Goal: Task Accomplishment & Management: Manage account settings

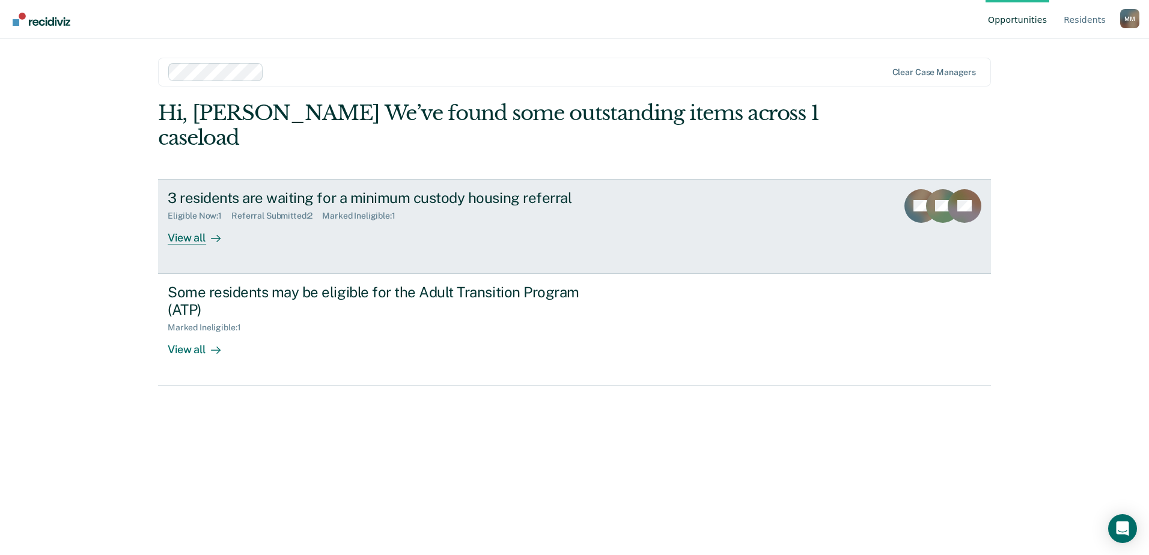
click at [209, 240] on div at bounding box center [213, 238] width 14 height 14
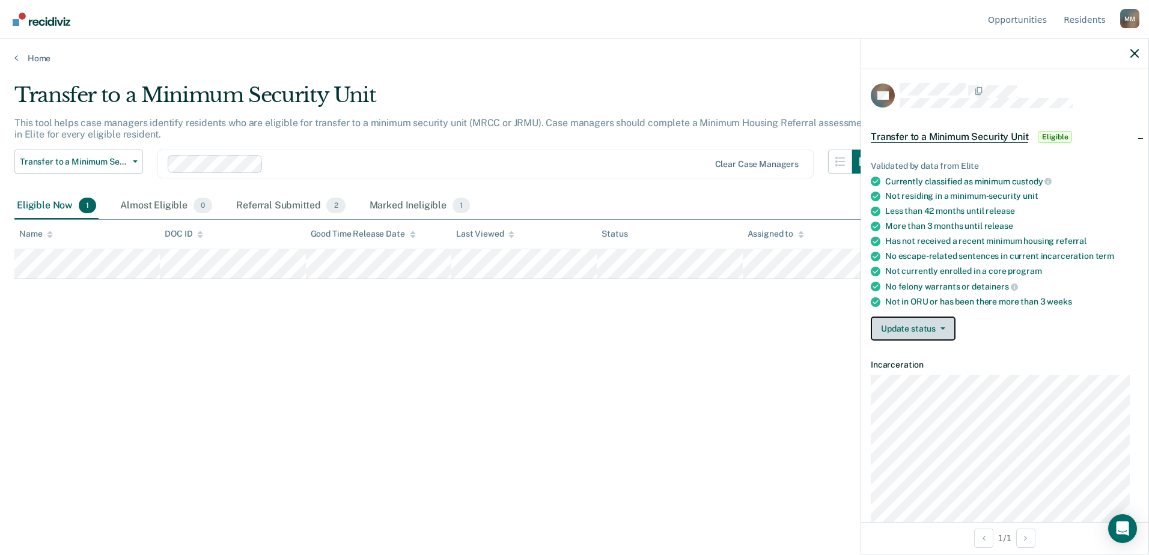
click at [942, 329] on button "Update status" at bounding box center [913, 329] width 85 height 24
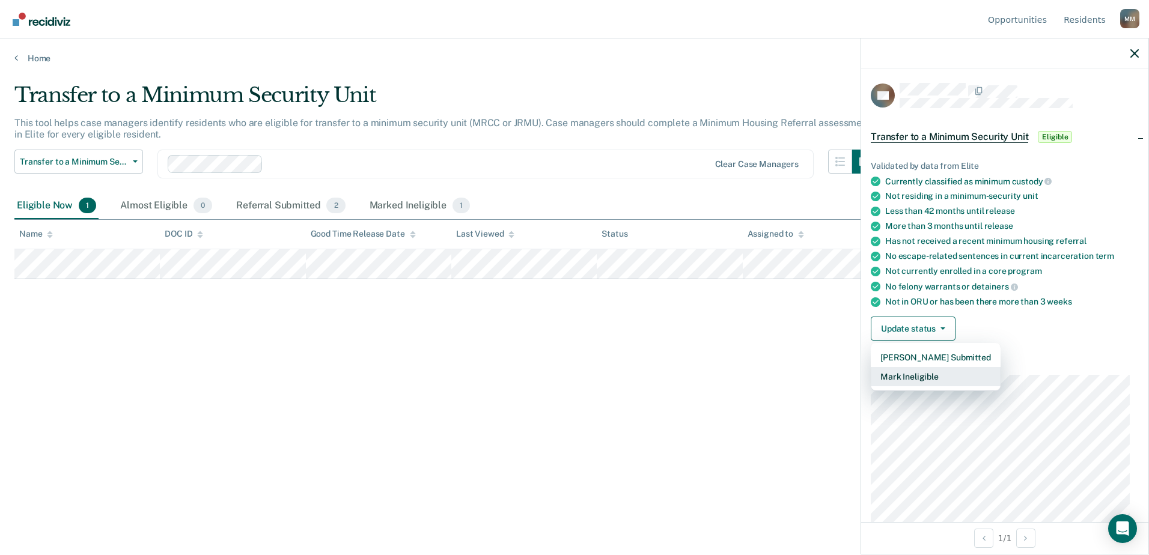
click at [927, 376] on button "Mark Ineligible" at bounding box center [936, 376] width 130 height 19
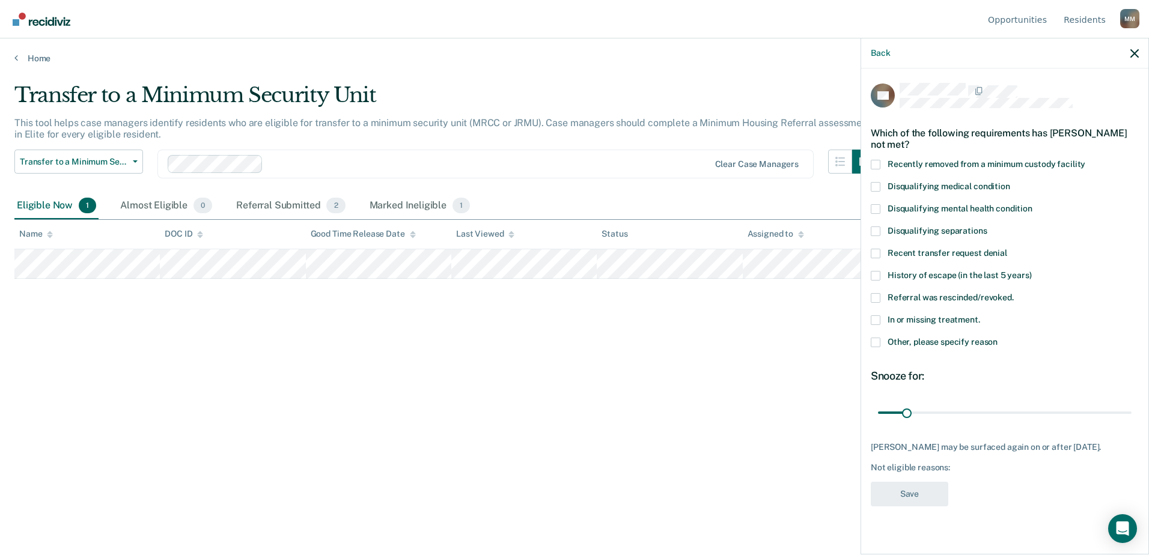
click at [875, 343] on span at bounding box center [876, 343] width 10 height 10
click at [998, 338] on input "Other, please specify reason" at bounding box center [998, 338] width 0 height 0
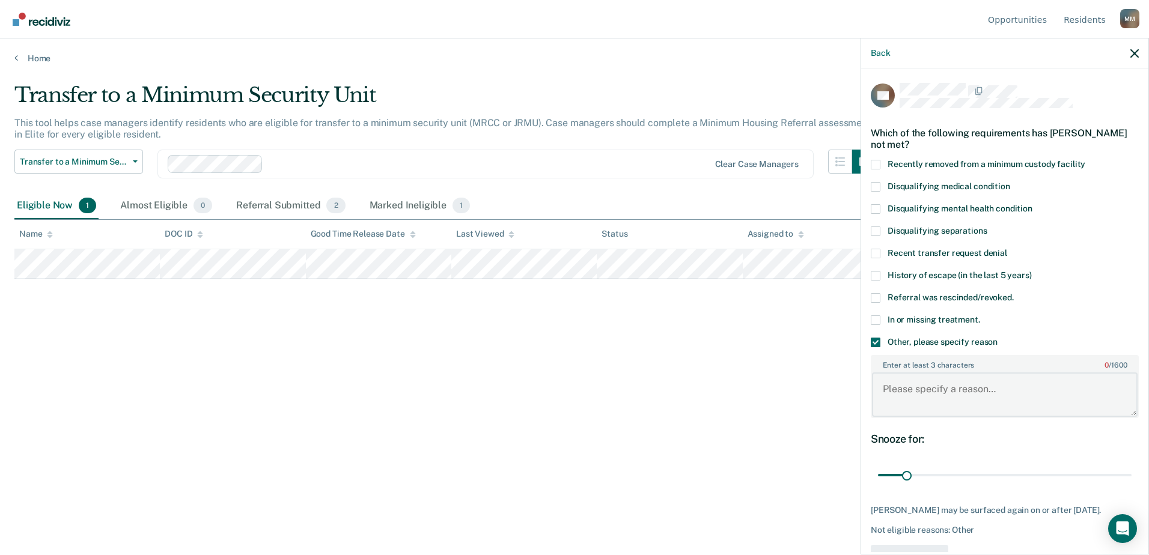
click at [968, 386] on textarea "Enter at least 3 characters 0 / 1600" at bounding box center [1005, 395] width 266 height 44
type textarea "Behavior within last 6 months"
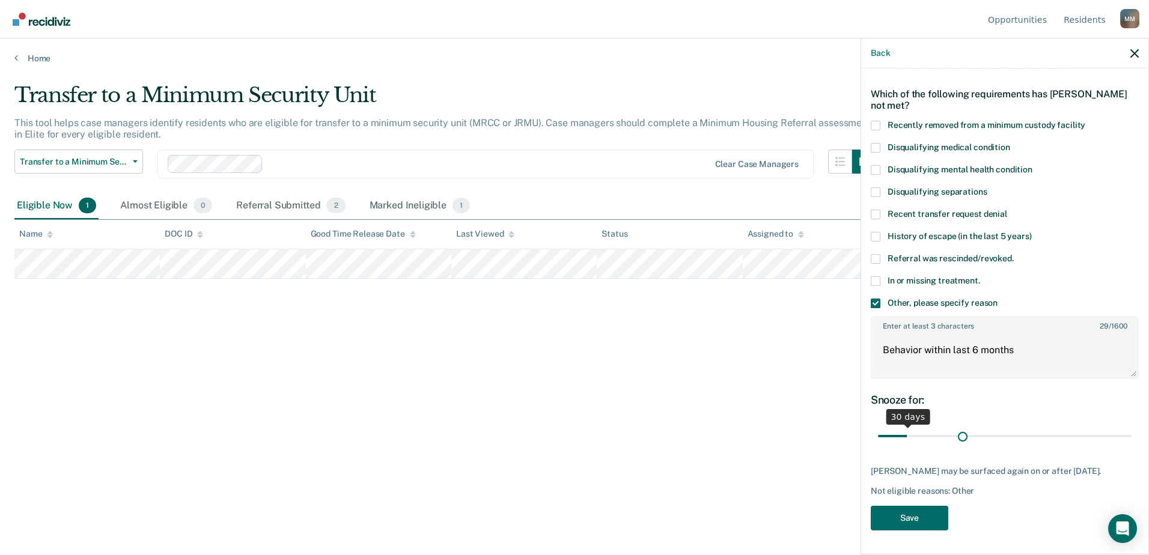
scroll to position [38, 0]
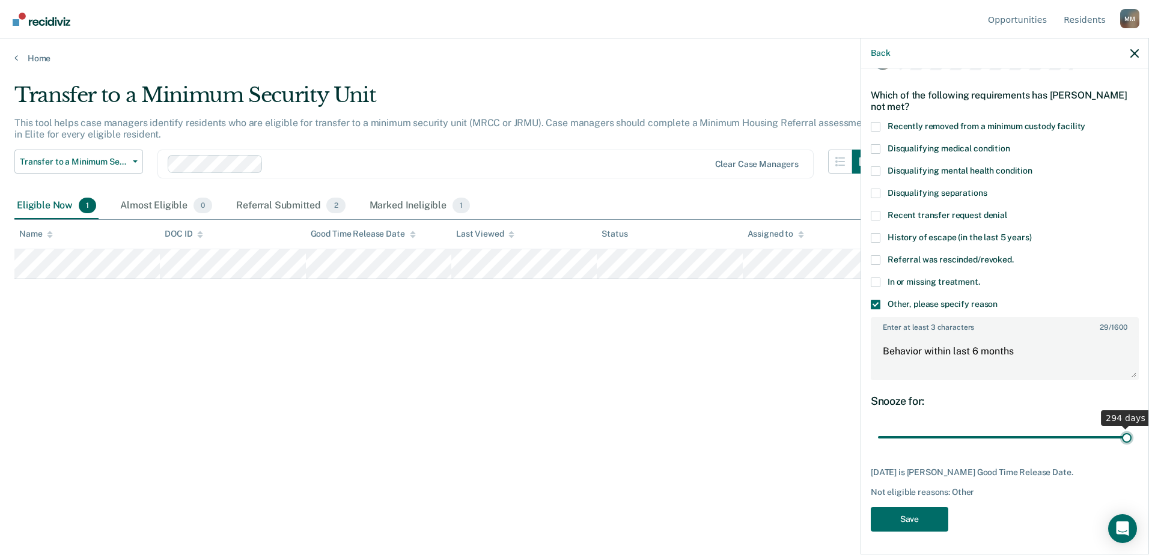
drag, startPoint x: 907, startPoint y: 427, endPoint x: 1167, endPoint y: 430, distance: 259.7
click at [1132, 430] on input "range" at bounding box center [1005, 437] width 254 height 21
drag, startPoint x: 1119, startPoint y: 439, endPoint x: 1027, endPoint y: 440, distance: 91.4
click at [1027, 440] on input "range" at bounding box center [1005, 437] width 254 height 21
drag, startPoint x: 1024, startPoint y: 437, endPoint x: 945, endPoint y: 442, distance: 79.5
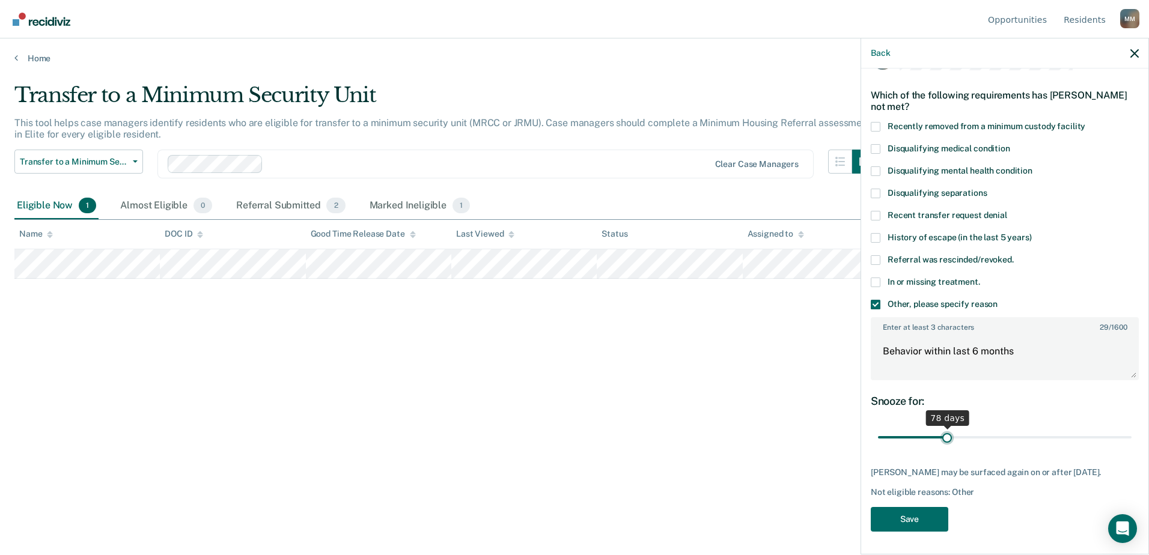
type input "78"
click at [945, 442] on input "range" at bounding box center [1005, 437] width 254 height 21
click at [920, 520] on button "Save" at bounding box center [910, 519] width 78 height 25
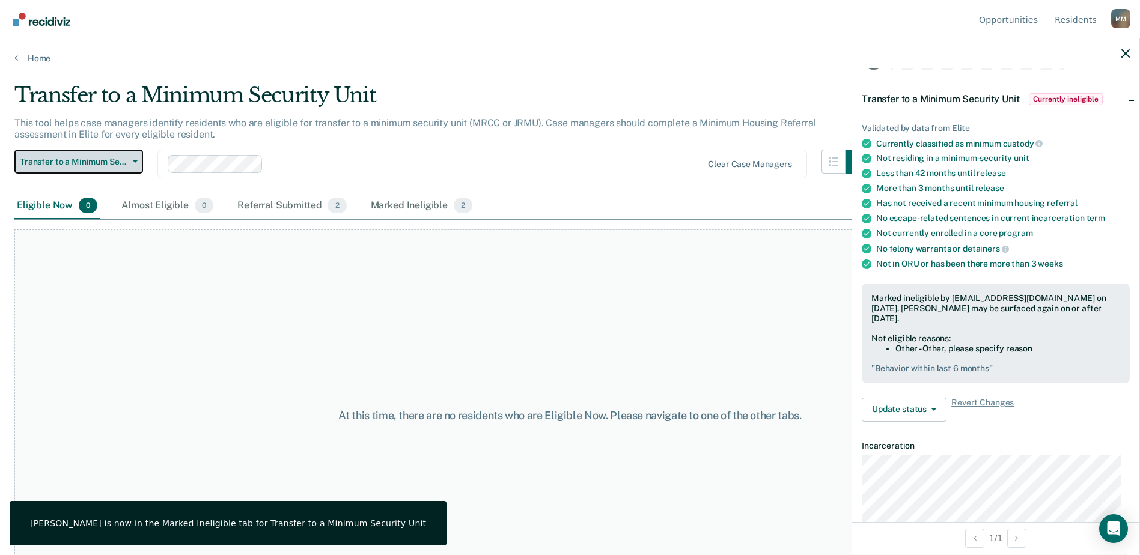
click at [101, 162] on span "Transfer to a Minimum Security Unit" at bounding box center [74, 162] width 108 height 10
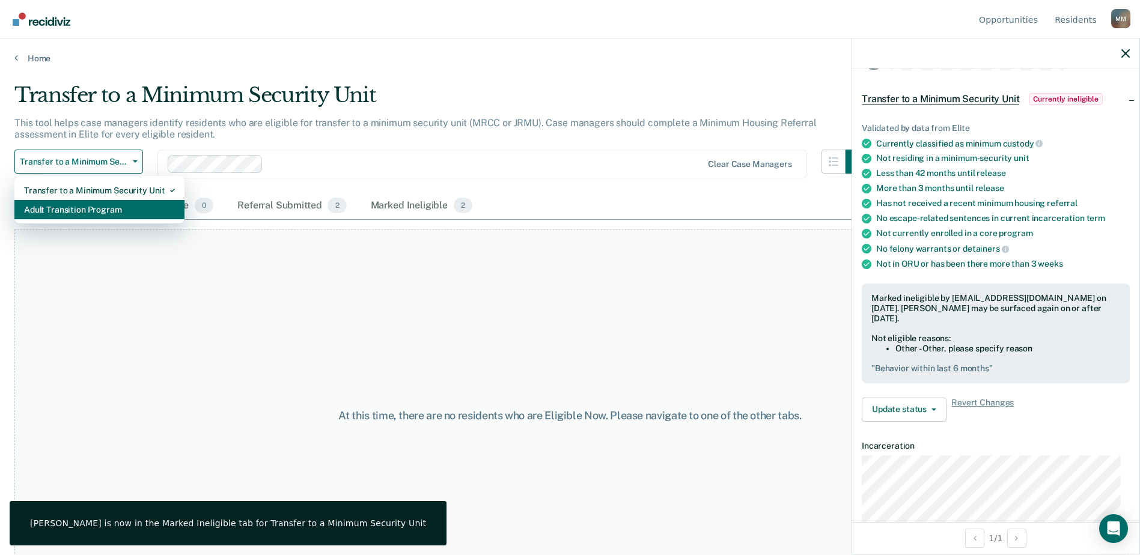
click at [103, 207] on div "Adult Transition Program" at bounding box center [99, 209] width 151 height 19
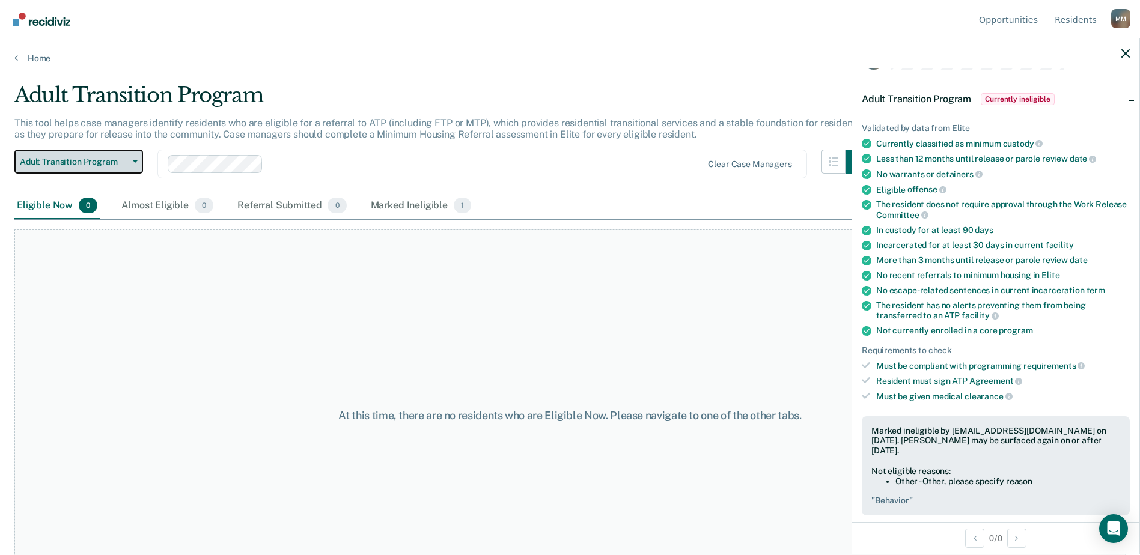
click at [125, 152] on button "Adult Transition Program" at bounding box center [78, 162] width 129 height 24
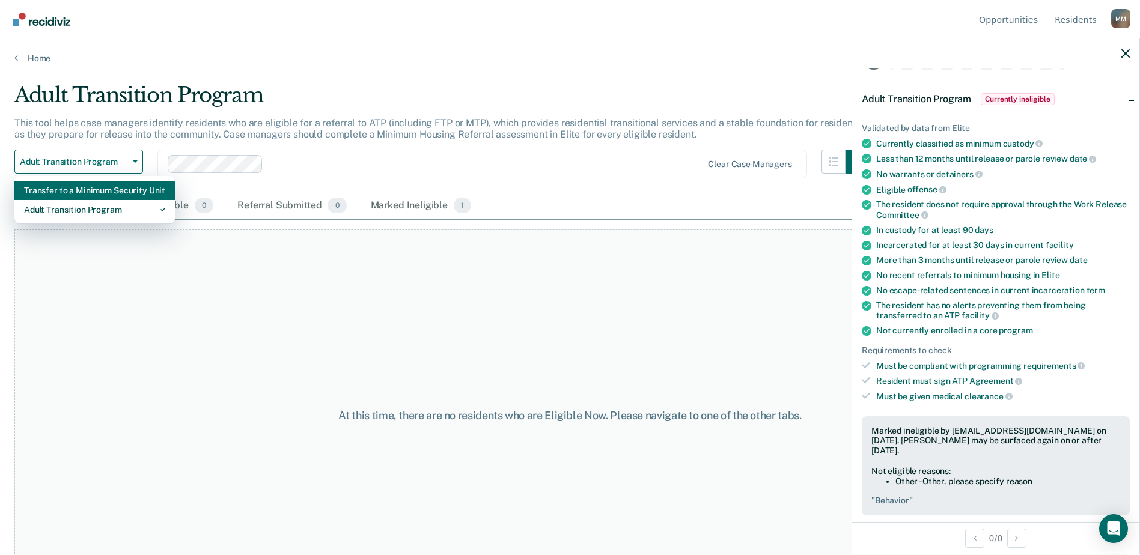
click at [117, 188] on div "Transfer to a Minimum Security Unit" at bounding box center [94, 190] width 141 height 19
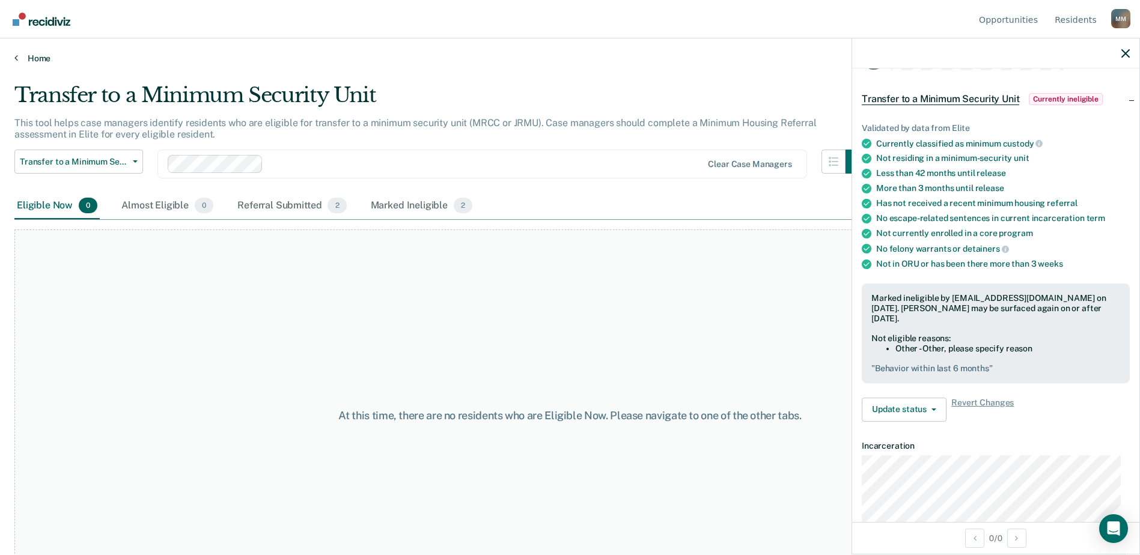
click at [38, 56] on link "Home" at bounding box center [569, 58] width 1111 height 11
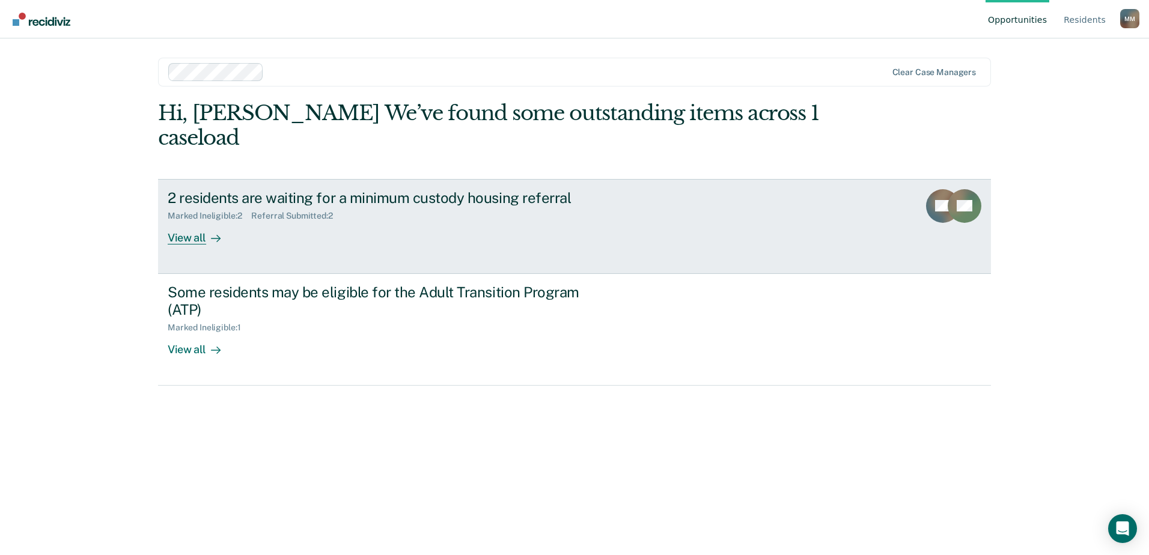
click at [293, 249] on link "2 residents are waiting for a minimum custody housing referral Marked Ineligibl…" at bounding box center [574, 226] width 833 height 95
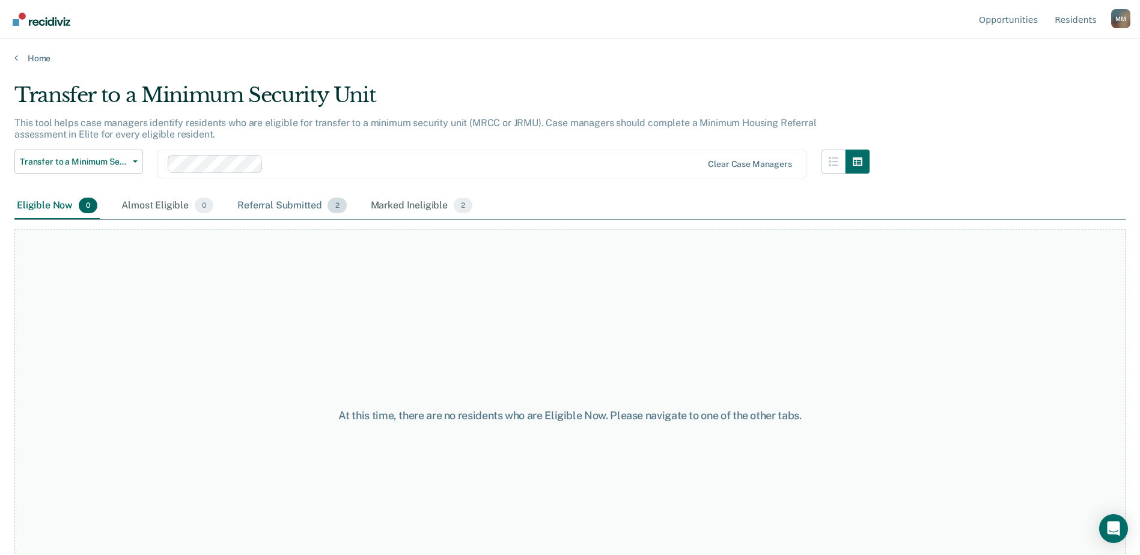
click at [301, 201] on div "Referral Submitted 2" at bounding box center [292, 206] width 114 height 26
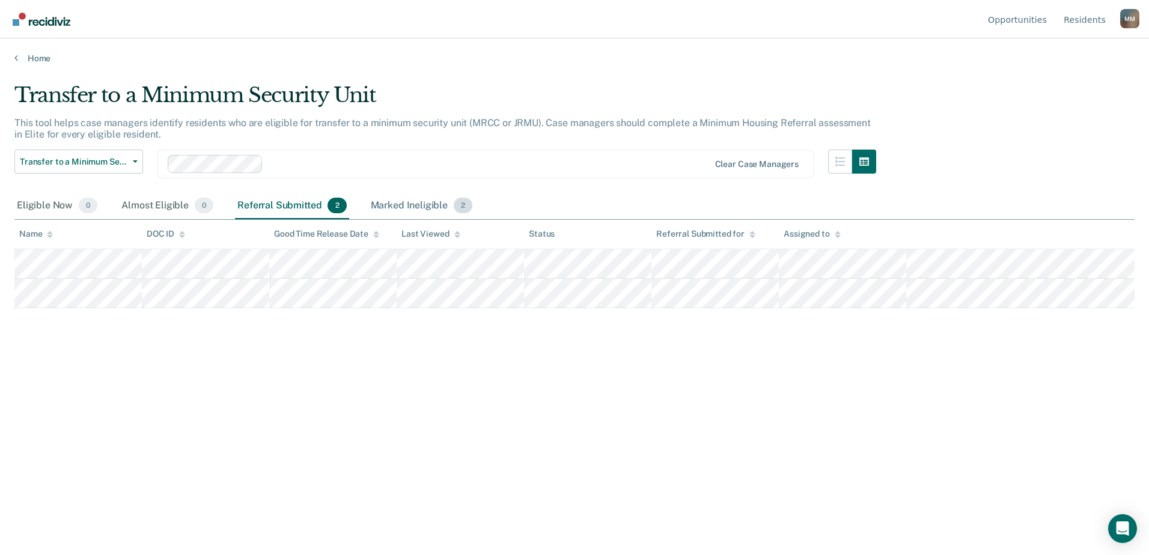
click at [415, 202] on div "Marked Ineligible 2" at bounding box center [421, 206] width 107 height 26
click at [38, 61] on link "Home" at bounding box center [574, 58] width 1120 height 11
